Goal: Transaction & Acquisition: Book appointment/travel/reservation

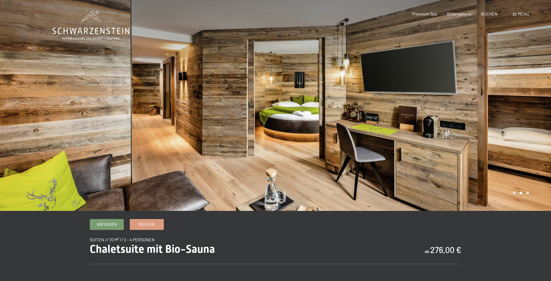
click at [487, 23] on div at bounding box center [414, 105] width 276 height 211
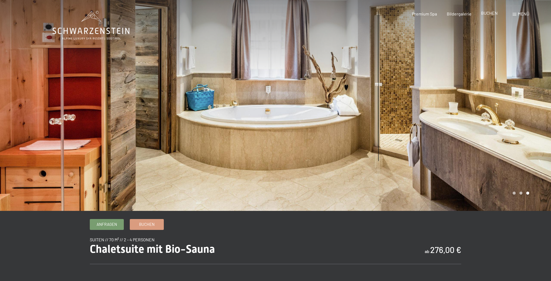
click at [492, 15] on span "BUCHEN" at bounding box center [489, 12] width 17 height 5
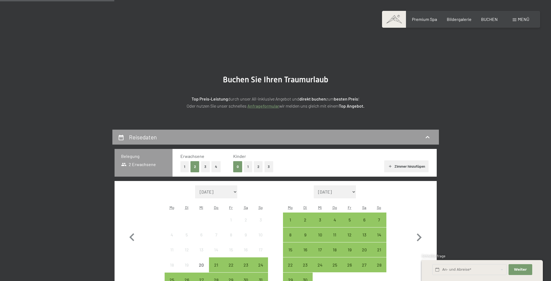
click at [258, 161] on button "2" at bounding box center [258, 166] width 9 height 11
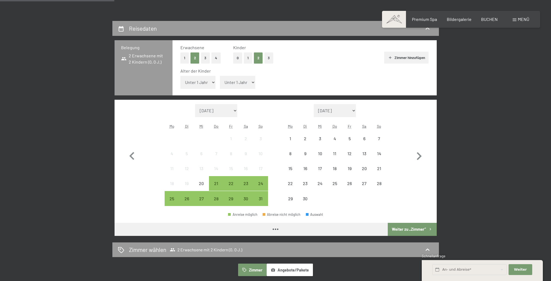
click at [204, 86] on select "Unter 1 Jahr 1 Jahr 2 Jahre 3 Jahre 4 Jahre 5 Jahre 6 Jahre 7 Jahre 8 Jahre 9 J…" at bounding box center [197, 82] width 35 height 13
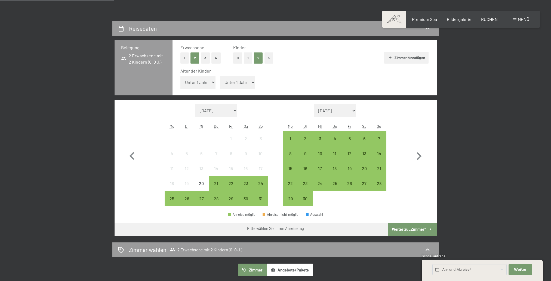
select select "12"
click at [180, 76] on select "Unter 1 Jahr 1 Jahr 2 Jahre 3 Jahre 4 Jahre 5 Jahre 6 Jahre 7 Jahre 8 Jahre 9 J…" at bounding box center [197, 82] width 35 height 13
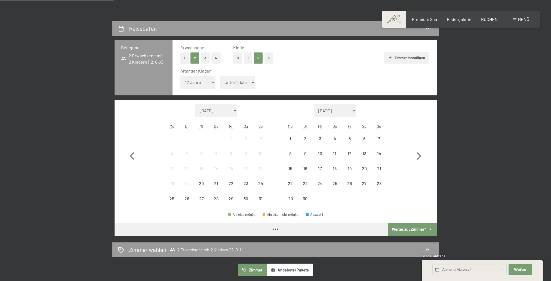
click at [249, 82] on select "Unter 1 Jahr 1 Jahr 2 Jahre 3 Jahre 4 Jahre 5 Jahre 6 Jahre 7 Jahre 8 Jahre 9 J…" at bounding box center [237, 82] width 35 height 13
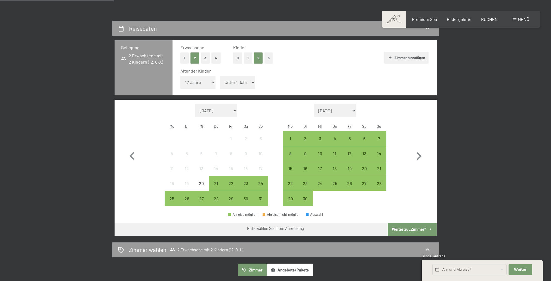
select select "13"
click at [220, 76] on select "Unter 1 Jahr 1 Jahr 2 Jahre 3 Jahre 4 Jahre 5 Jahre 6 Jahre 7 Jahre 8 Jahre 9 J…" at bounding box center [237, 82] width 35 height 13
click at [172, 201] on div "25" at bounding box center [172, 204] width 14 height 14
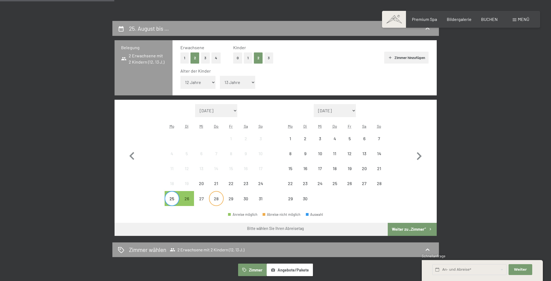
click at [217, 201] on div "28" at bounding box center [216, 204] width 14 height 14
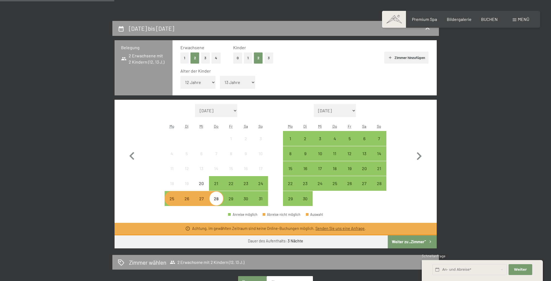
click at [407, 242] on button "Weiter zu „Zimmer“" at bounding box center [412, 242] width 49 height 13
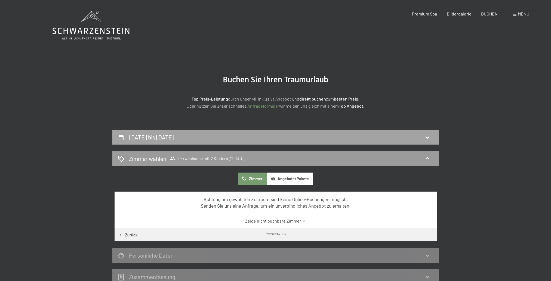
click at [174, 136] on h2 "[DATE] bis [DATE]" at bounding box center [151, 137] width 45 height 7
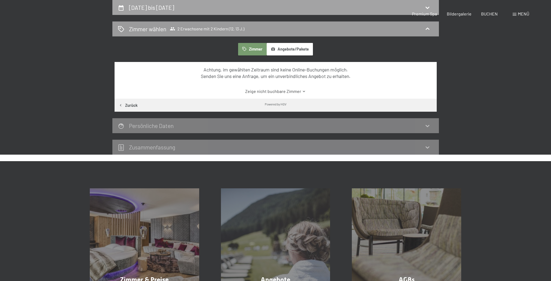
select select "12"
select select "13"
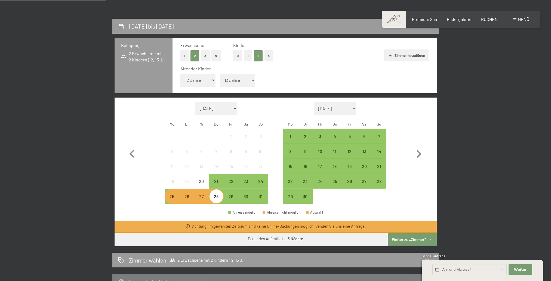
scroll to position [103, 0]
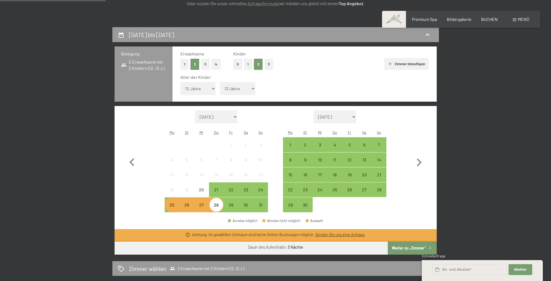
click at [172, 207] on div "25" at bounding box center [172, 210] width 14 height 14
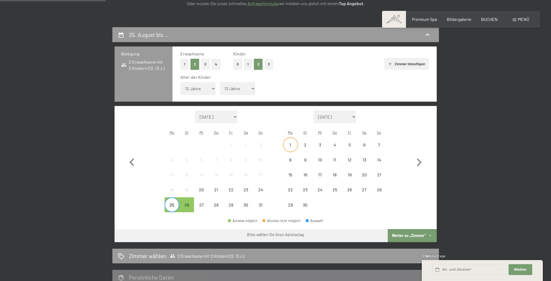
click at [292, 143] on div "1" at bounding box center [291, 150] width 14 height 14
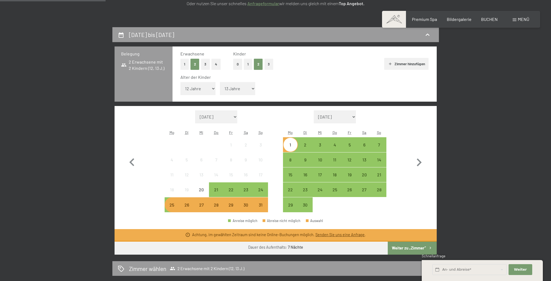
click at [406, 248] on button "Weiter zu „Zimmer“" at bounding box center [412, 248] width 49 height 13
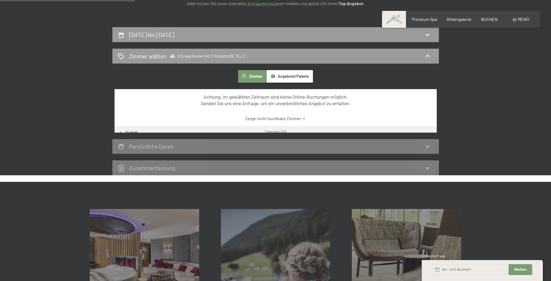
scroll to position [130, 0]
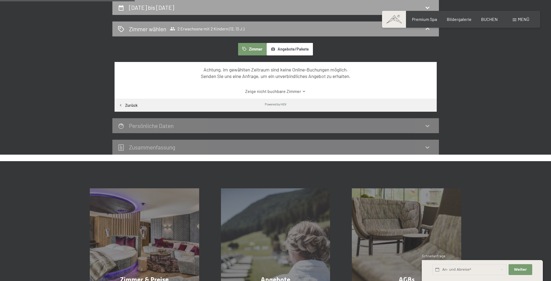
click at [176, 11] on div "[DATE] bis [DATE]" at bounding box center [152, 8] width 47 height 8
select select "12"
select select "13"
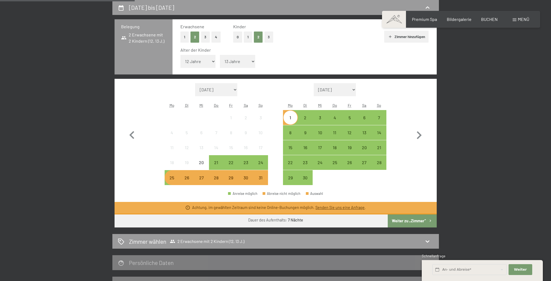
click at [235, 181] on div "29" at bounding box center [231, 183] width 14 height 14
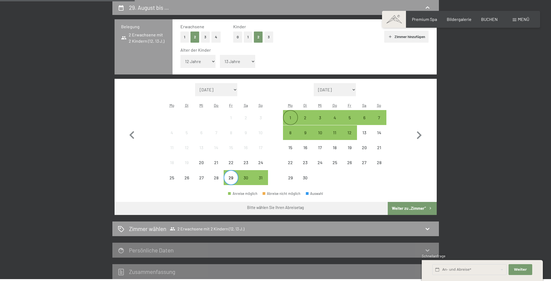
click at [295, 117] on div "1" at bounding box center [291, 123] width 14 height 14
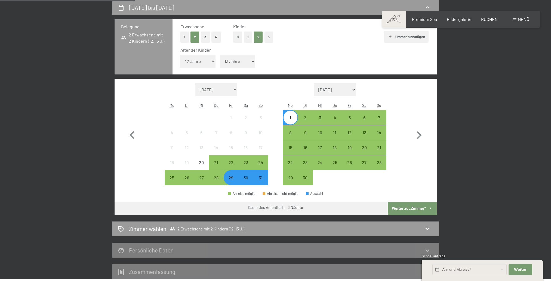
click at [411, 206] on button "Weiter zu „Zimmer“" at bounding box center [412, 208] width 49 height 13
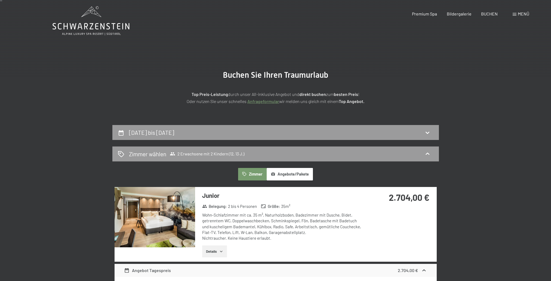
scroll to position [0, 0]
